Goal: Transaction & Acquisition: Purchase product/service

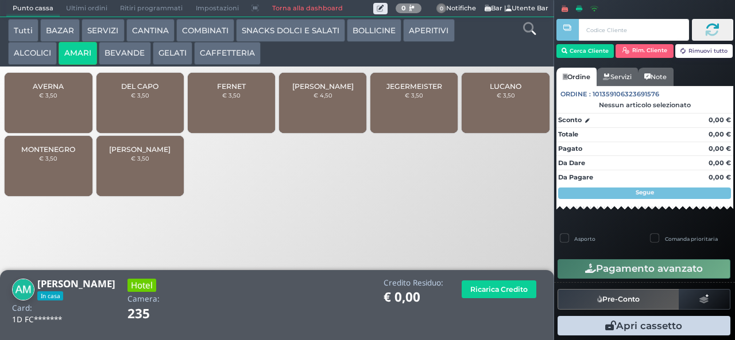
click at [241, 54] on button "CAFFETTERIA" at bounding box center [227, 53] width 67 height 23
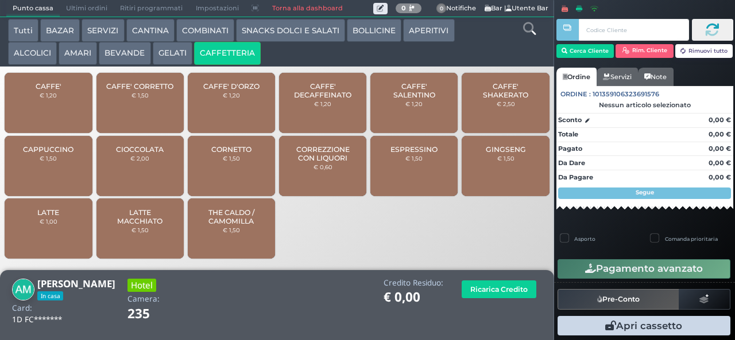
click at [51, 154] on span "CAPPUCCINO" at bounding box center [48, 149] width 51 height 9
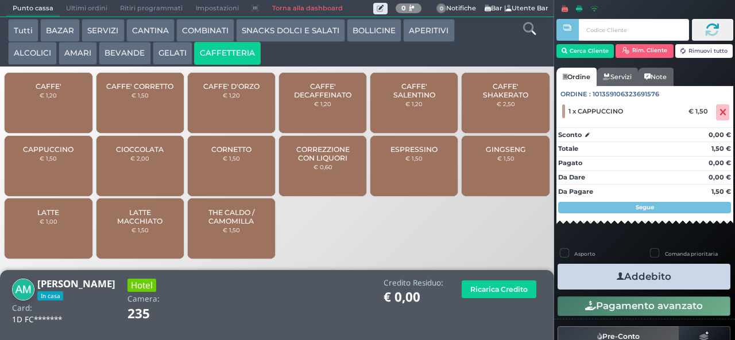
click at [150, 226] on span "LATTE MACCHIATO" at bounding box center [140, 216] width 68 height 17
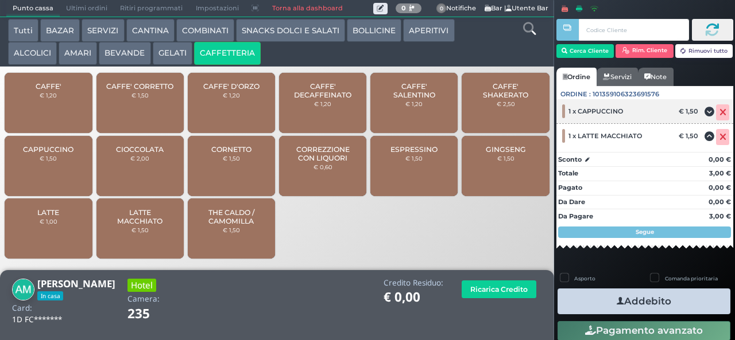
click at [719, 113] on icon at bounding box center [722, 113] width 7 height 1
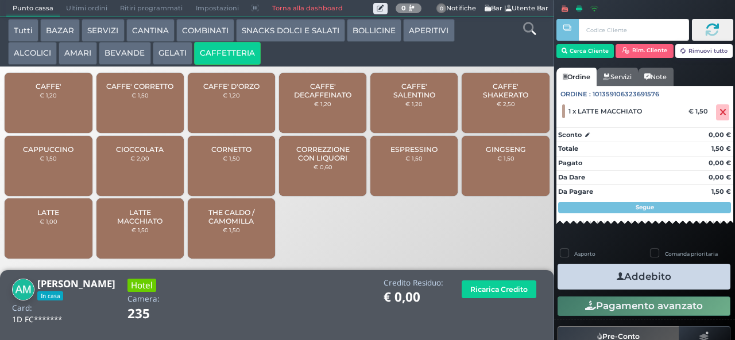
click at [684, 289] on button "Addebito" at bounding box center [643, 277] width 173 height 26
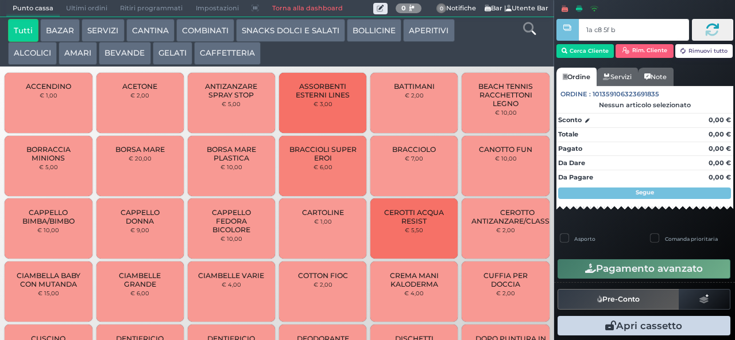
type input "1a c8 5f bb"
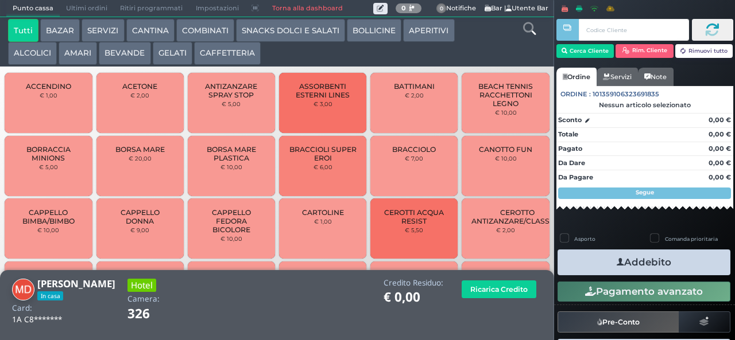
click at [233, 52] on button "CAFFETTERIA" at bounding box center [227, 53] width 67 height 23
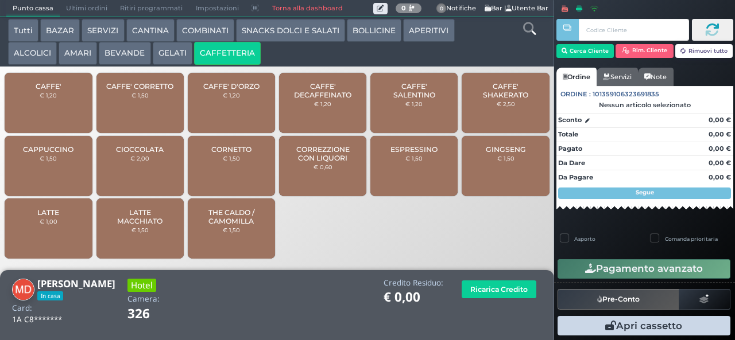
click at [55, 91] on span "CAFFE'" at bounding box center [49, 86] width 26 height 9
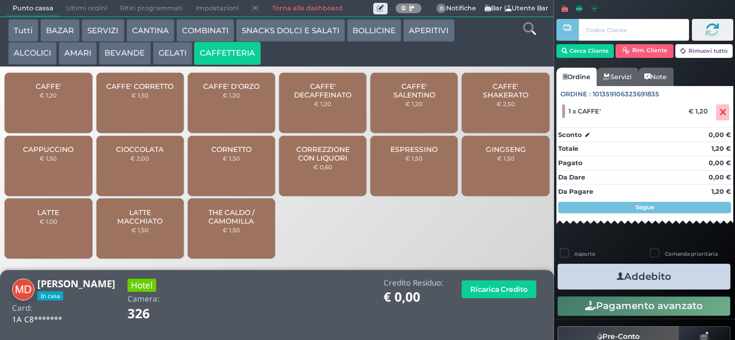
click at [683, 280] on button "Addebito" at bounding box center [643, 277] width 173 height 26
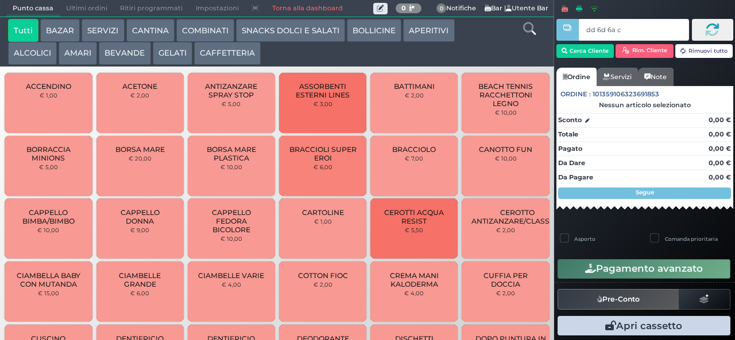
type input "dd 6d 6a c3"
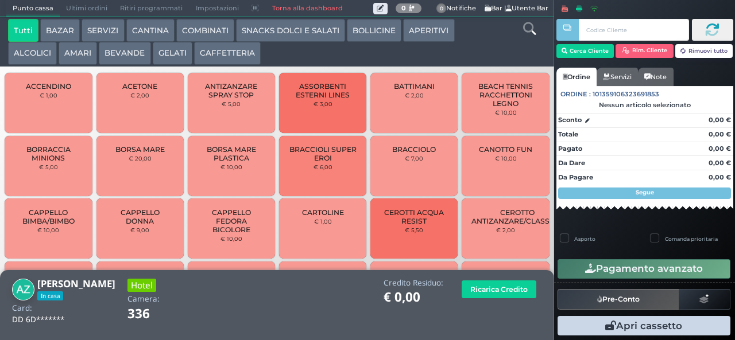
click at [225, 53] on button "CAFFETTERIA" at bounding box center [227, 53] width 67 height 23
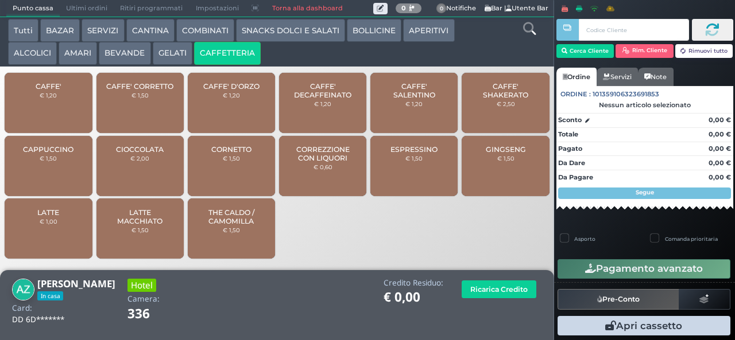
click at [52, 100] on div "CAFFE' € 1,20" at bounding box center [48, 103] width 87 height 60
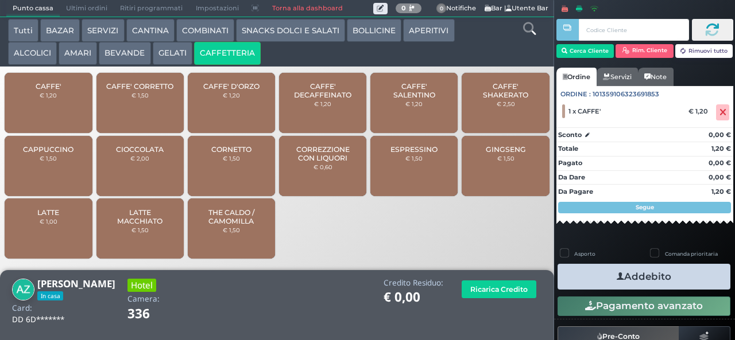
click at [617, 275] on icon "button" at bounding box center [620, 277] width 7 height 12
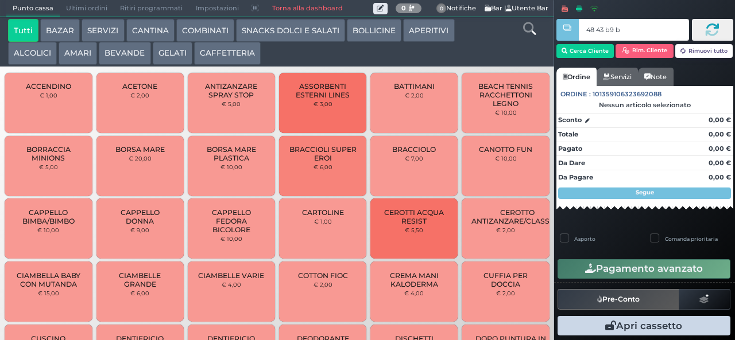
type input "48 43 b9 b9"
click at [244, 54] on button "CAFFETTERIA" at bounding box center [227, 53] width 67 height 23
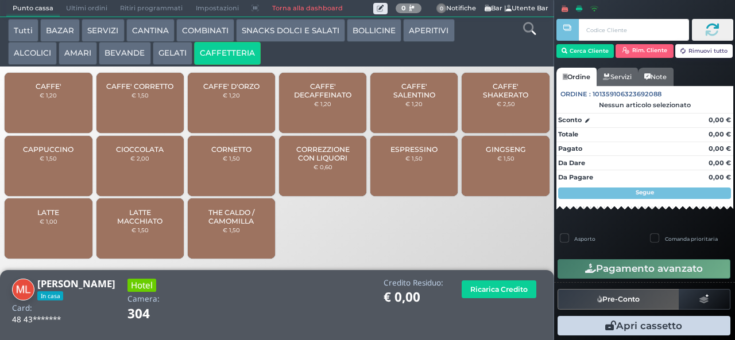
click at [55, 162] on small "€ 1,50" at bounding box center [48, 158] width 17 height 7
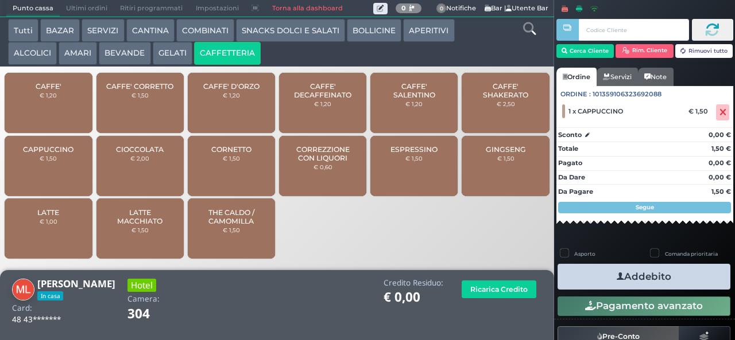
click at [654, 273] on button "Addebito" at bounding box center [643, 277] width 173 height 26
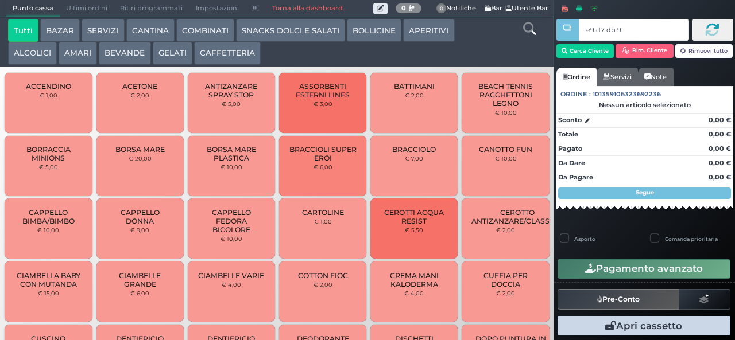
type input "e9 d7 db 94"
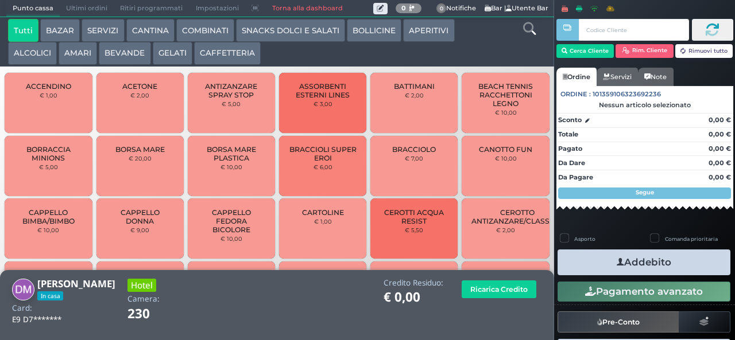
click at [134, 55] on button "BEVANDE" at bounding box center [125, 53] width 52 height 23
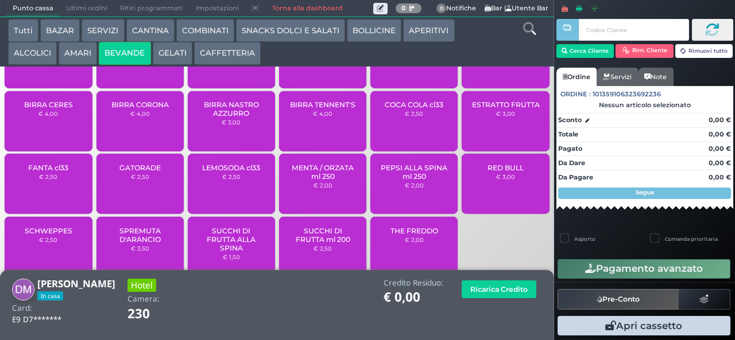
scroll to position [76, 0]
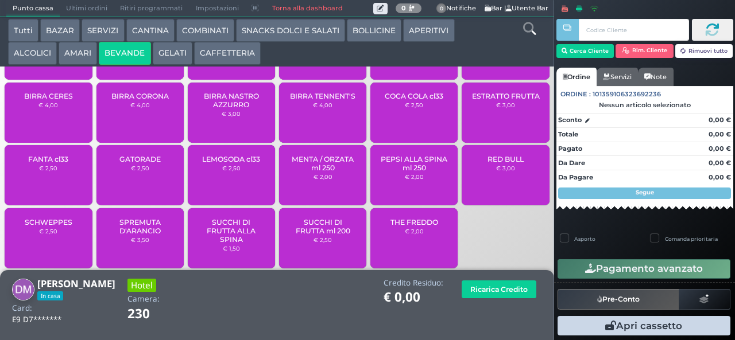
click at [315, 235] on span "SUCCHI DI FRUTTA ml 200" at bounding box center [323, 226] width 68 height 17
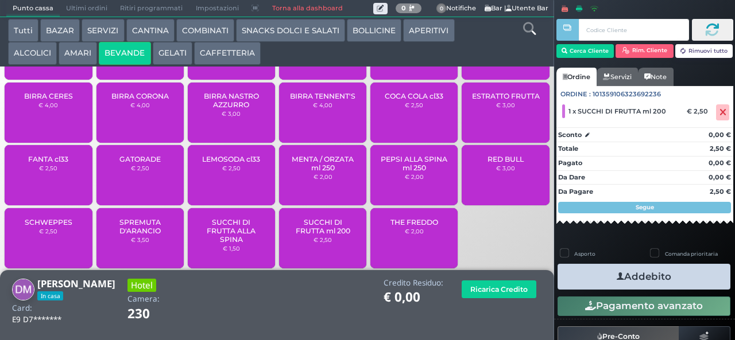
click at [677, 279] on button "Addebito" at bounding box center [643, 277] width 173 height 26
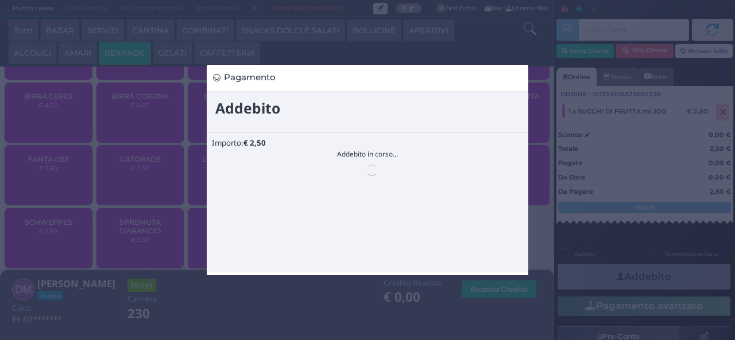
scroll to position [0, 0]
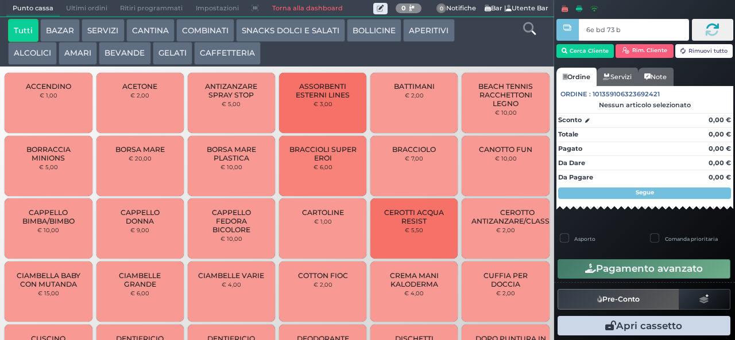
type input "6e bd 73 b9"
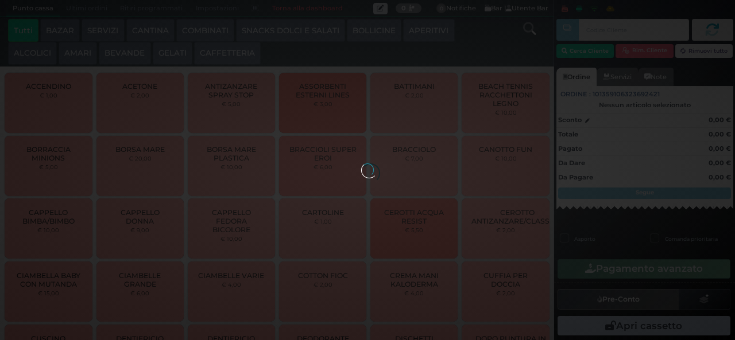
click at [361, 164] on div at bounding box center [367, 170] width 13 height 13
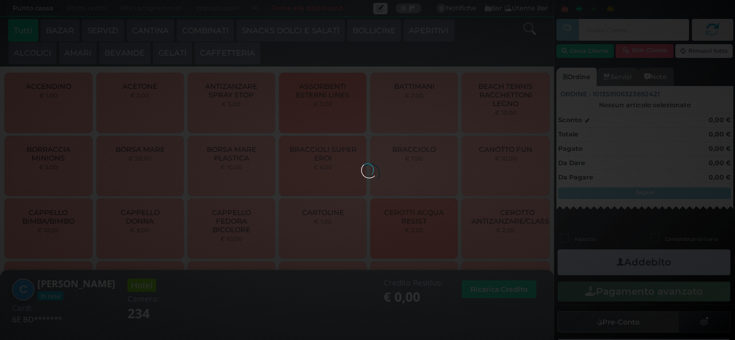
click at [361, 164] on div at bounding box center [367, 170] width 13 height 13
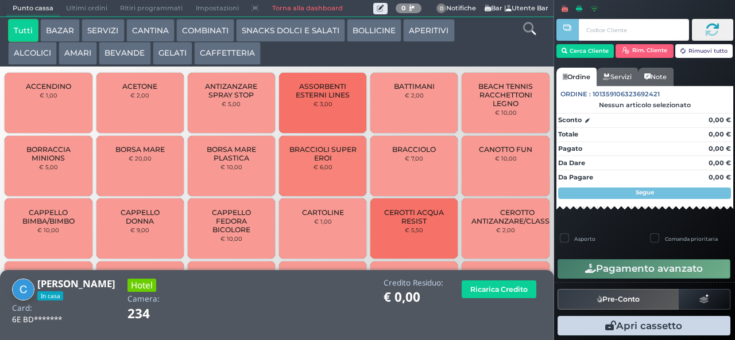
click at [133, 57] on button "BEVANDE" at bounding box center [125, 53] width 52 height 23
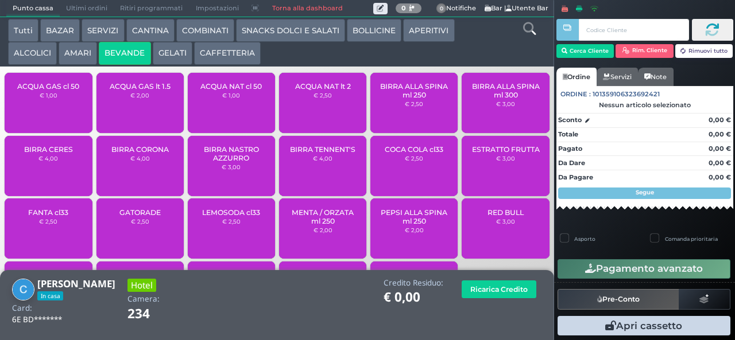
click at [46, 115] on div "ACQUA GAS cl 50 € 1,00" at bounding box center [48, 103] width 87 height 60
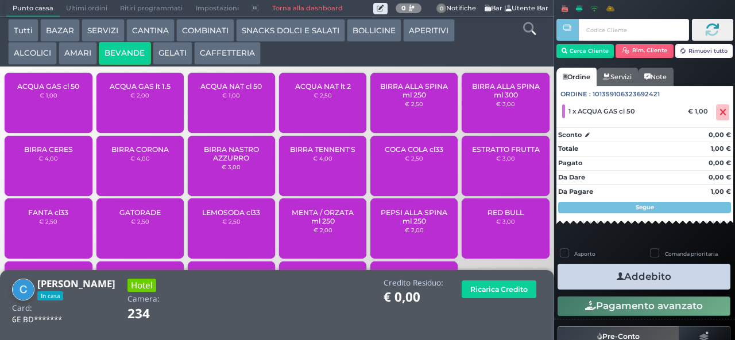
click at [224, 110] on div "ACQUA NAT cl 50 € 1,00" at bounding box center [231, 103] width 87 height 60
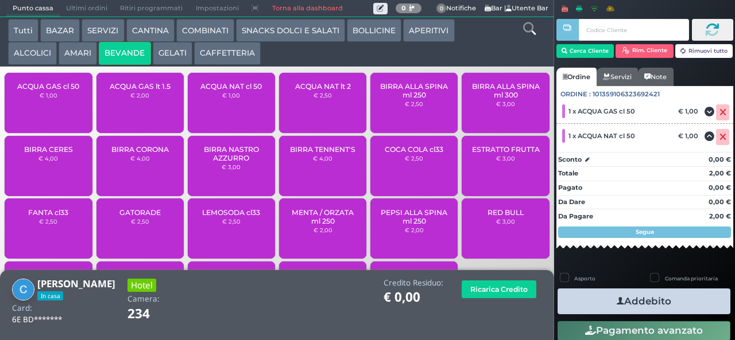
click at [658, 300] on button "Addebito" at bounding box center [643, 302] width 173 height 26
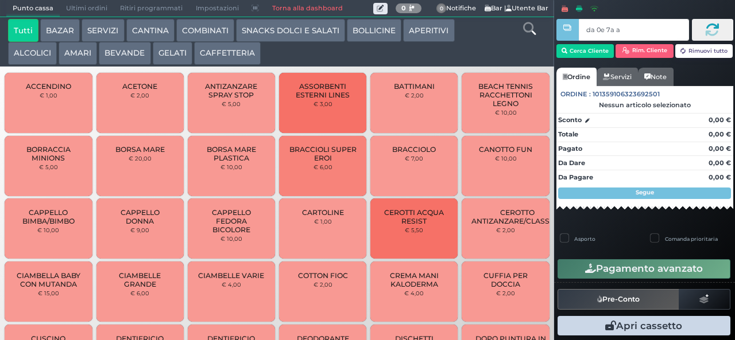
type input "da 0e 7a a4"
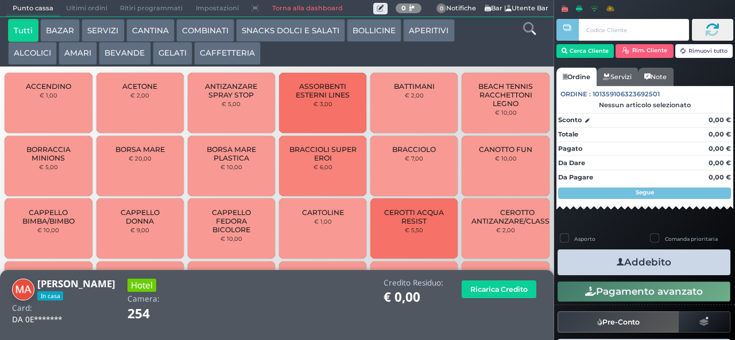
click at [240, 47] on button "CAFFETTERIA" at bounding box center [227, 53] width 67 height 23
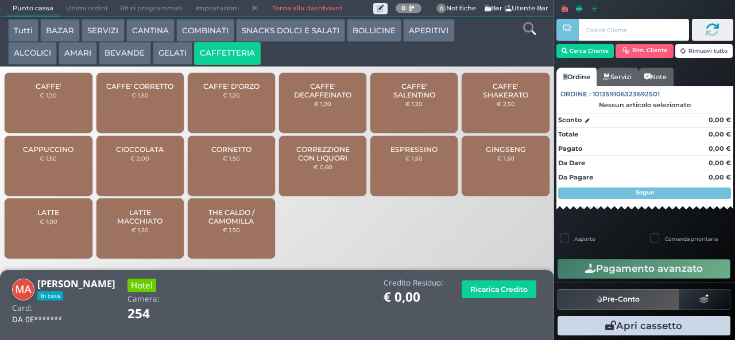
click at [57, 91] on span "CAFFE'" at bounding box center [49, 86] width 26 height 9
click at [56, 91] on span "CAFFE'" at bounding box center [49, 86] width 26 height 9
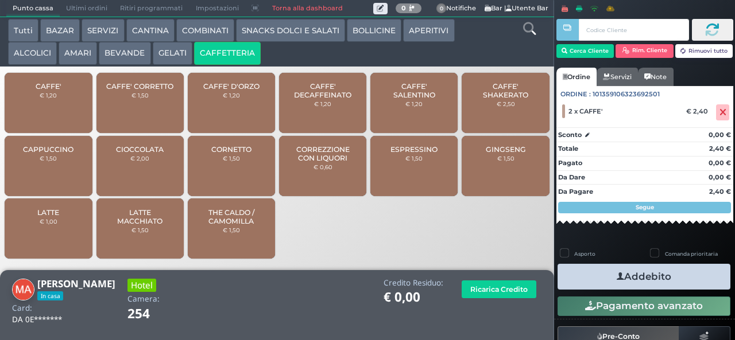
click at [696, 282] on button "Addebito" at bounding box center [643, 277] width 173 height 26
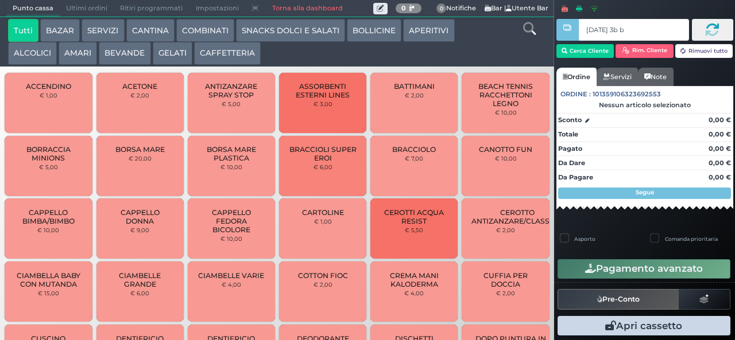
type input "[DATE] 3b b9"
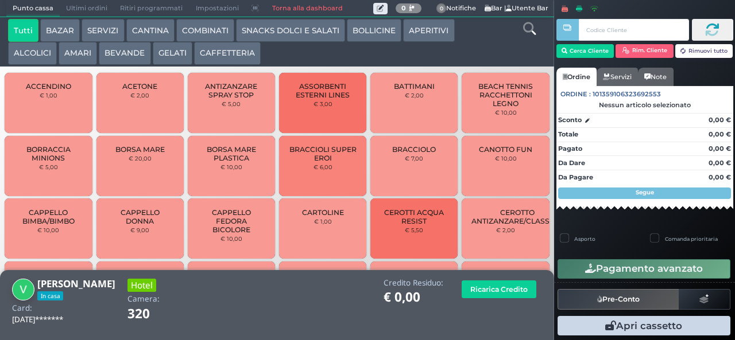
click at [121, 51] on button "BEVANDE" at bounding box center [125, 53] width 52 height 23
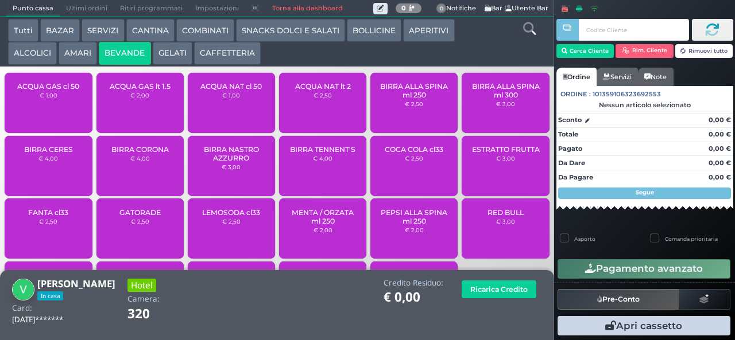
click at [323, 91] on span "ACQUA NAT lt 2" at bounding box center [323, 86] width 56 height 9
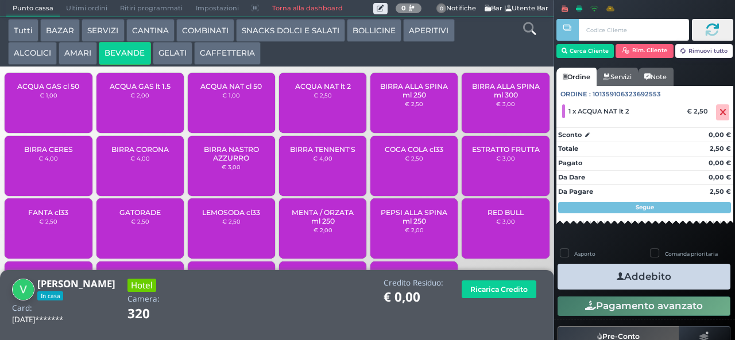
click at [658, 281] on button "Addebito" at bounding box center [643, 277] width 173 height 26
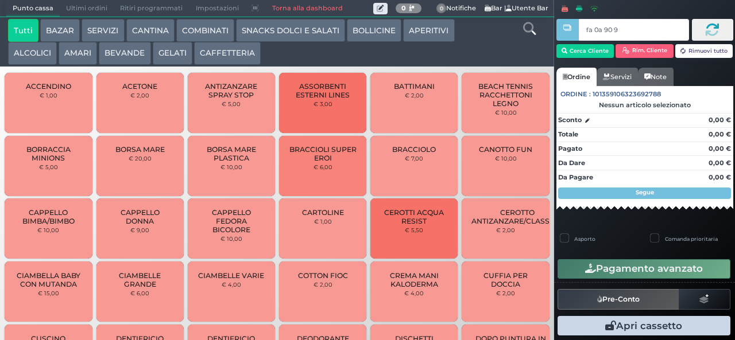
type input "fa 0a 90 9a"
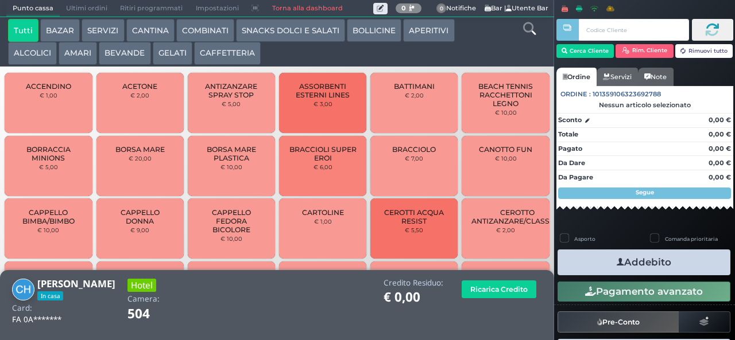
click at [129, 55] on button "BEVANDE" at bounding box center [125, 53] width 52 height 23
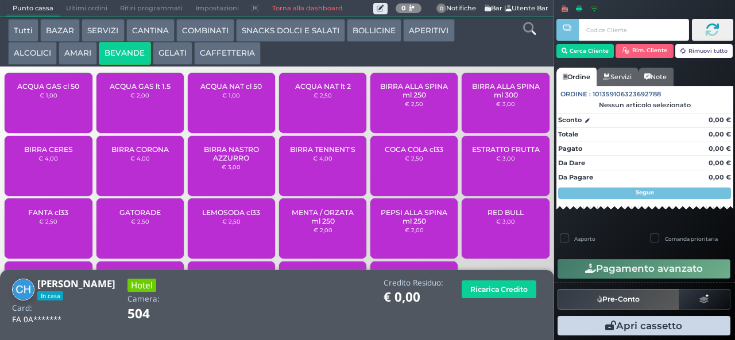
click at [67, 91] on span "ACQUA GAS cl 50" at bounding box center [48, 86] width 62 height 9
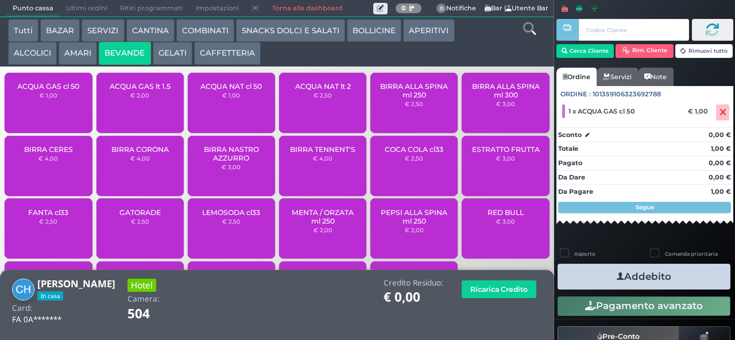
click at [242, 51] on button "CAFFETTERIA" at bounding box center [227, 53] width 67 height 23
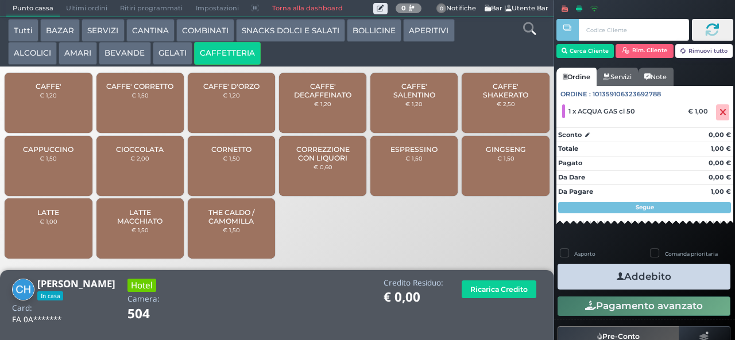
click at [65, 154] on span "CAPPUCCINO" at bounding box center [48, 149] width 51 height 9
click at [59, 176] on div "CAPPUCCINO € 1,50" at bounding box center [48, 166] width 87 height 60
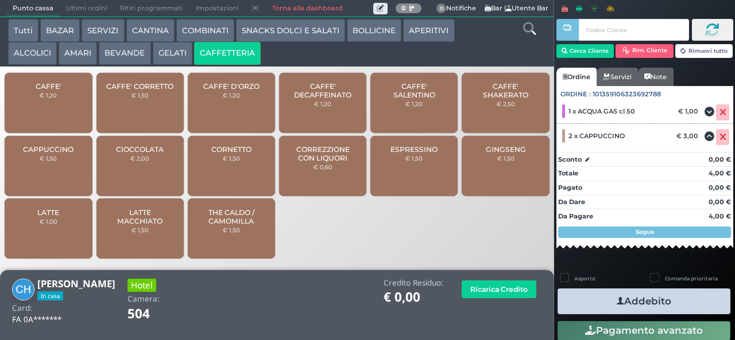
click at [686, 300] on button "Addebito" at bounding box center [643, 302] width 173 height 26
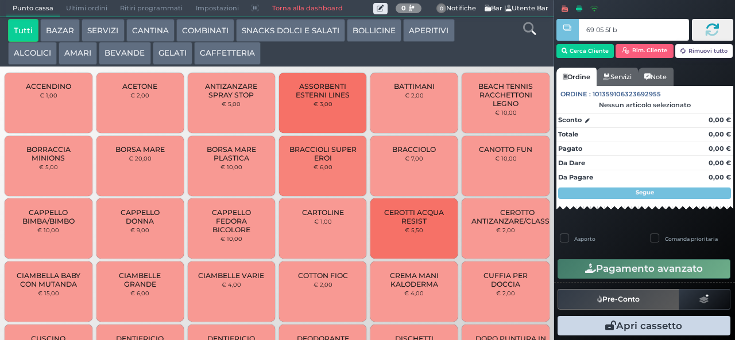
type input "69 05 5f bb"
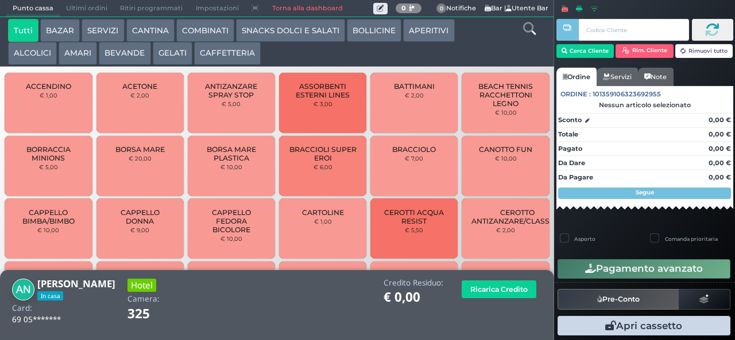
click at [239, 53] on button "CAFFETTERIA" at bounding box center [227, 53] width 67 height 23
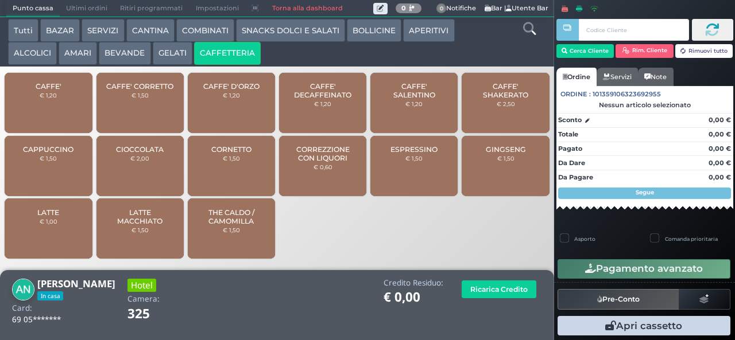
click at [72, 100] on div "CAFFE' € 1,20" at bounding box center [48, 103] width 87 height 60
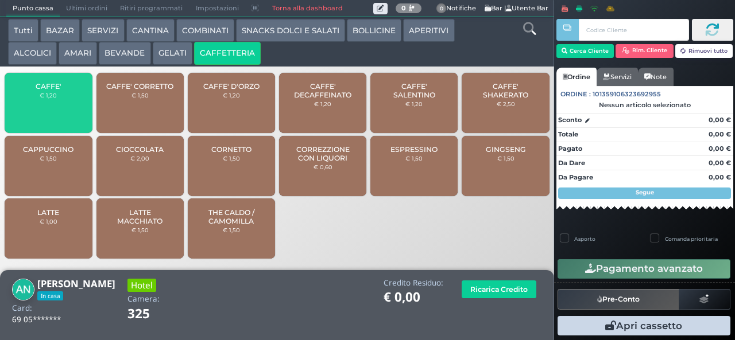
click at [60, 90] on span "CAFFE'" at bounding box center [49, 86] width 26 height 9
click at [59, 90] on span "CAFFE'" at bounding box center [49, 86] width 26 height 9
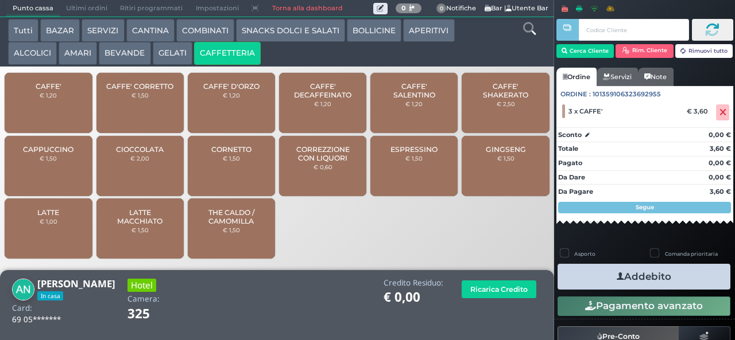
click at [662, 279] on button "Addebito" at bounding box center [643, 277] width 173 height 26
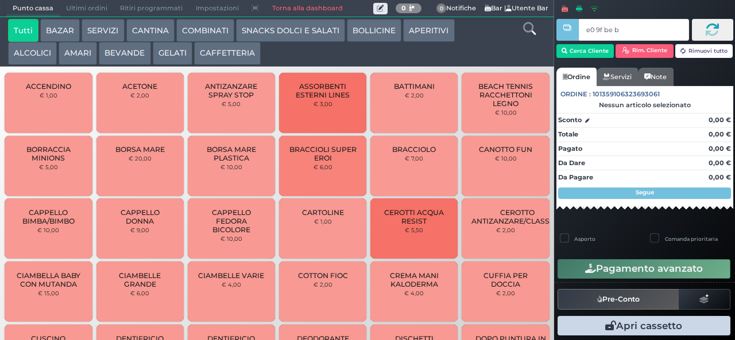
type input "e0 9f be b9"
click at [235, 57] on button "CAFFETTERIA" at bounding box center [227, 53] width 67 height 23
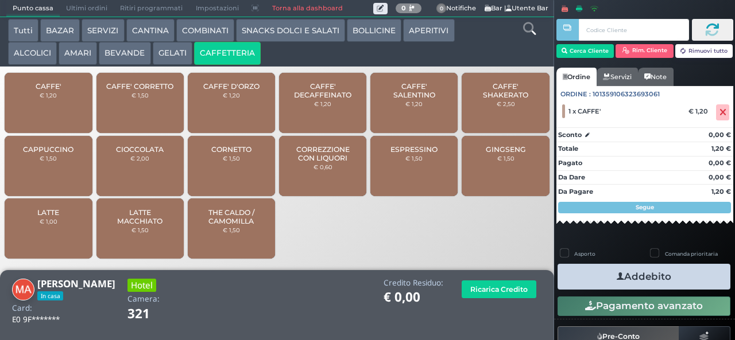
click at [617, 275] on icon "button" at bounding box center [620, 277] width 7 height 12
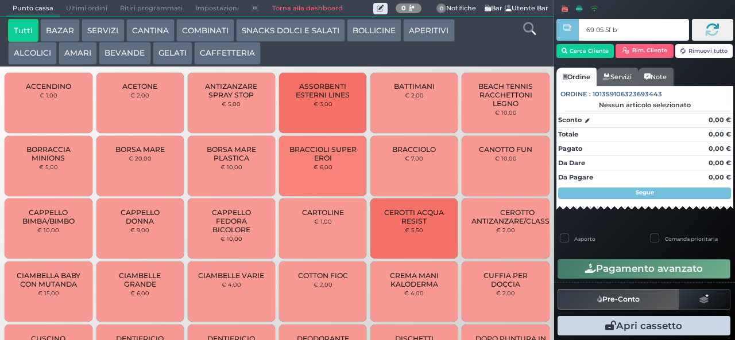
type input "69 05 5f bb"
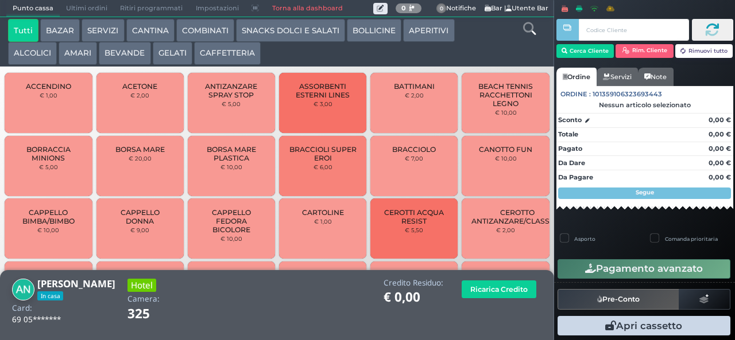
click at [227, 54] on button "CAFFETTERIA" at bounding box center [227, 53] width 67 height 23
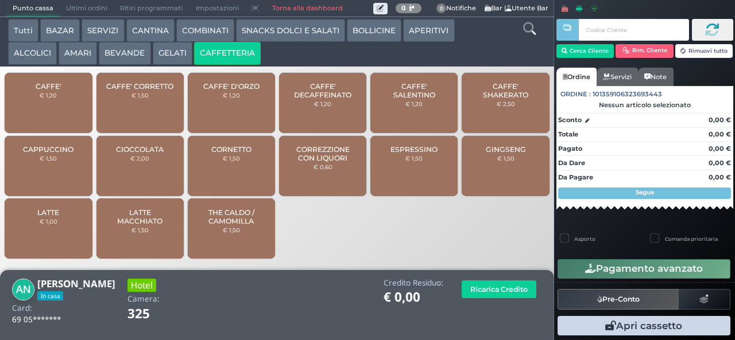
click at [51, 91] on span "CAFFE'" at bounding box center [49, 86] width 26 height 9
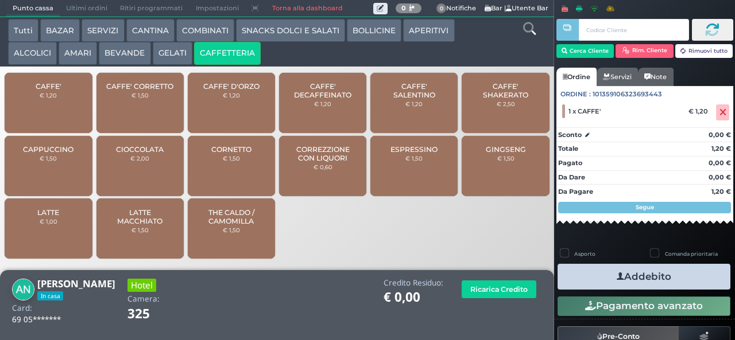
click at [681, 281] on button "Addebito" at bounding box center [643, 277] width 173 height 26
